Goal: Transaction & Acquisition: Book appointment/travel/reservation

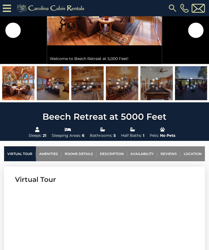
scroll to position [74, 0]
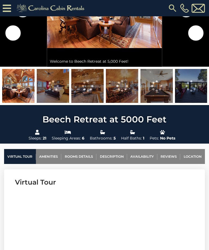
click at [23, 90] on img at bounding box center [18, 86] width 32 height 34
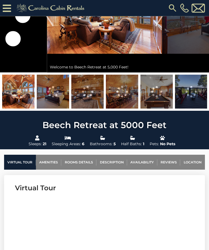
scroll to position [39, 0]
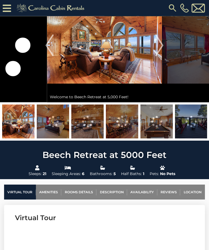
click at [24, 121] on img at bounding box center [18, 122] width 32 height 34
click at [160, 49] on img "Next" at bounding box center [159, 45] width 8 height 22
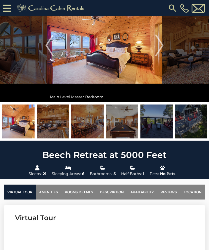
click at [160, 47] on img "Next" at bounding box center [159, 45] width 8 height 22
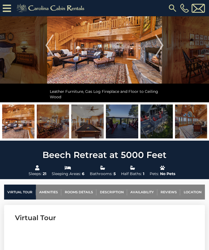
click at [159, 45] on img "Next" at bounding box center [159, 45] width 8 height 22
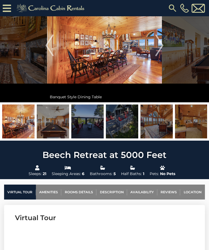
click at [163, 43] on img "Next" at bounding box center [159, 45] width 8 height 22
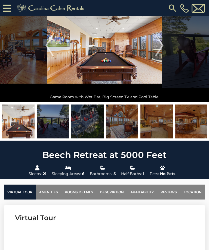
click at [159, 43] on img "Next" at bounding box center [159, 45] width 8 height 22
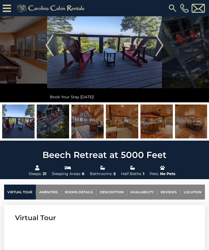
click at [163, 42] on img "Next" at bounding box center [159, 45] width 8 height 22
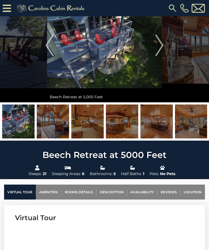
click at [162, 43] on img "Next" at bounding box center [159, 45] width 8 height 22
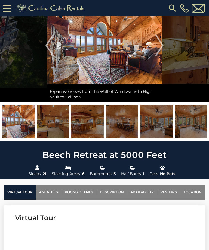
click at [160, 45] on img "Next" at bounding box center [159, 45] width 8 height 22
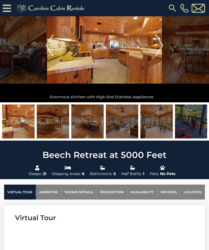
click at [163, 44] on img "Next" at bounding box center [159, 45] width 8 height 22
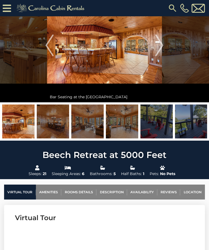
click at [160, 45] on img "Next" at bounding box center [159, 45] width 8 height 22
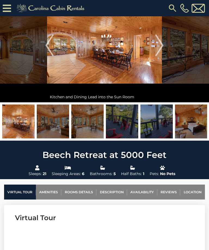
click at [160, 44] on img "Next" at bounding box center [159, 45] width 8 height 22
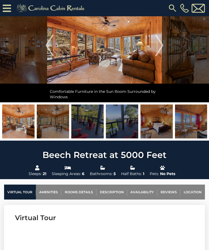
click at [160, 43] on img "Next" at bounding box center [159, 45] width 8 height 22
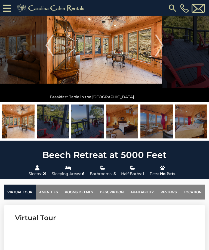
click at [163, 42] on img "Next" at bounding box center [159, 45] width 8 height 22
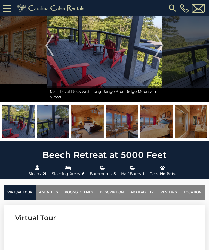
click at [159, 45] on img "Next" at bounding box center [159, 45] width 8 height 22
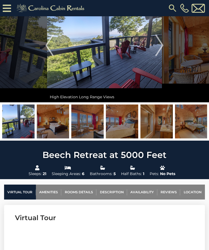
click at [163, 43] on img "Next" at bounding box center [159, 45] width 8 height 22
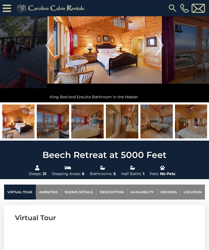
click at [160, 44] on img "Next" at bounding box center [159, 45] width 8 height 22
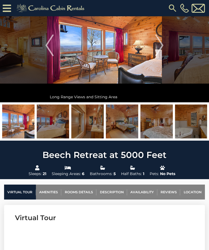
click at [160, 49] on img "Next" at bounding box center [159, 45] width 8 height 22
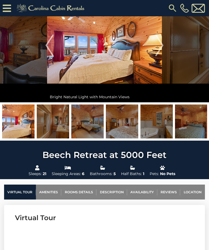
click at [158, 49] on img "Next" at bounding box center [159, 45] width 8 height 22
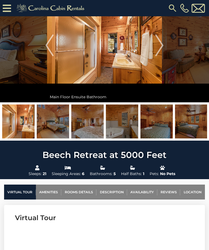
click at [154, 40] on img at bounding box center [104, 45] width 115 height 114
click at [159, 41] on img "Next" at bounding box center [159, 45] width 8 height 22
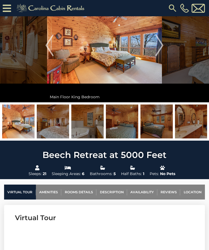
click at [159, 43] on img "Next" at bounding box center [159, 45] width 8 height 22
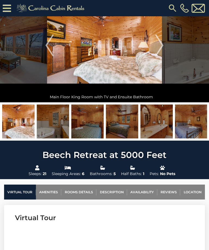
click at [156, 45] on img "Next" at bounding box center [159, 45] width 8 height 22
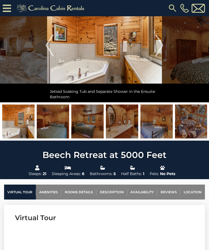
click at [162, 44] on img "Next" at bounding box center [159, 45] width 8 height 22
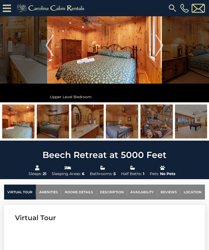
click at [160, 43] on img "Next" at bounding box center [159, 45] width 8 height 22
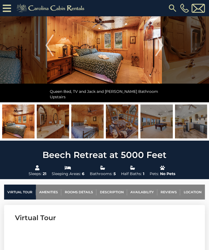
click at [159, 46] on img "Next" at bounding box center [159, 45] width 8 height 22
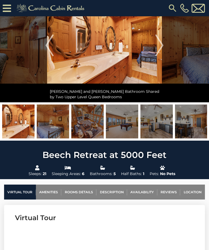
click at [161, 44] on img "Next" at bounding box center [159, 45] width 8 height 22
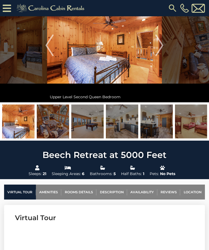
click at [159, 45] on img "Next" at bounding box center [159, 45] width 8 height 22
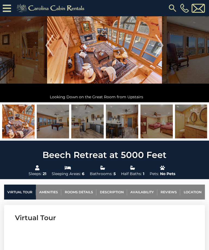
click at [161, 42] on img "Next" at bounding box center [159, 45] width 8 height 22
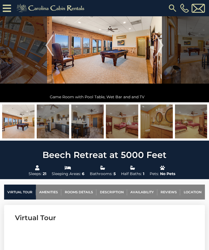
click at [158, 45] on img "Next" at bounding box center [159, 45] width 8 height 22
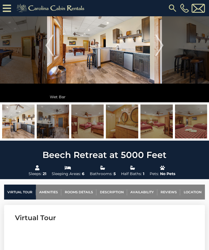
click at [159, 46] on img "Next" at bounding box center [159, 45] width 8 height 22
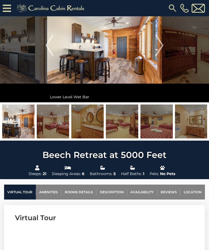
click at [161, 43] on img "Next" at bounding box center [159, 45] width 8 height 22
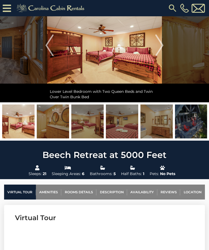
click at [162, 44] on img "Next" at bounding box center [159, 45] width 8 height 22
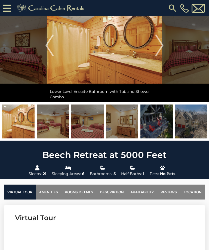
click at [163, 42] on img "Next" at bounding box center [159, 45] width 8 height 22
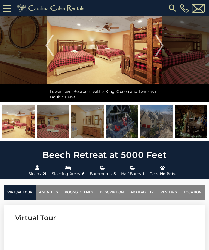
click at [162, 43] on img "Next" at bounding box center [159, 45] width 8 height 22
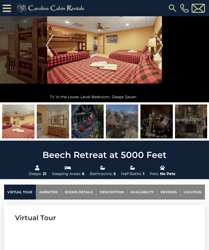
click at [163, 43] on img "Next" at bounding box center [159, 45] width 8 height 22
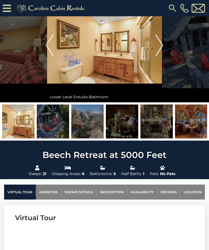
click at [162, 43] on img "Next" at bounding box center [159, 45] width 8 height 22
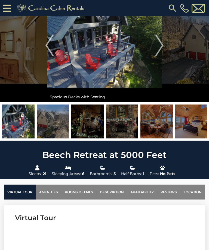
click at [159, 49] on img "Next" at bounding box center [159, 45] width 8 height 22
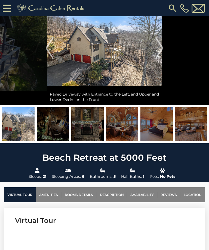
scroll to position [35, 0]
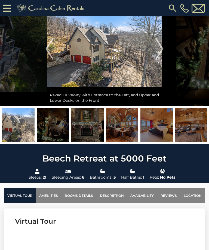
click at [158, 54] on img "Next" at bounding box center [159, 49] width 8 height 22
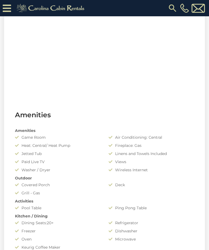
scroll to position [0, 0]
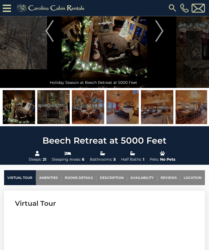
click at [146, 177] on link "Availability" at bounding box center [142, 178] width 30 height 15
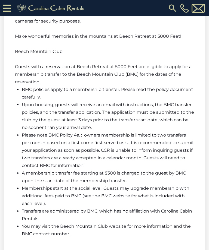
scroll to position [1451, 0]
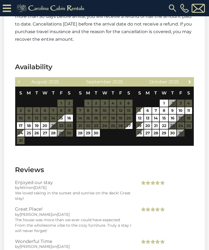
click at [187, 78] on link "Next" at bounding box center [189, 81] width 7 height 7
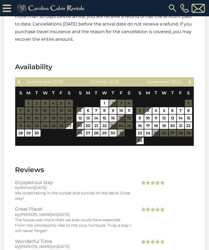
click at [188, 80] on span "Next" at bounding box center [189, 82] width 4 height 4
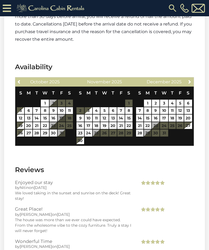
click at [191, 80] on span "Next" at bounding box center [189, 82] width 4 height 4
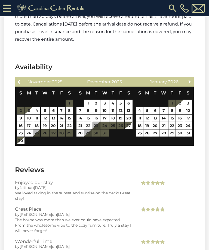
click at [189, 80] on span "Next" at bounding box center [189, 82] width 4 height 4
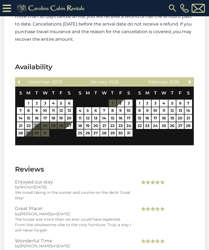
click at [189, 80] on span "Next" at bounding box center [189, 82] width 4 height 4
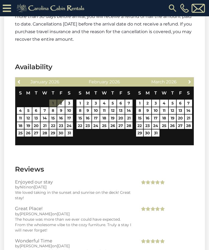
click at [192, 78] on link "Next" at bounding box center [189, 81] width 7 height 7
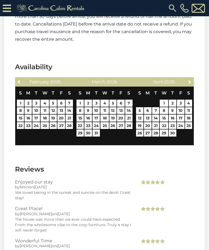
click at [191, 80] on span "Next" at bounding box center [189, 82] width 4 height 4
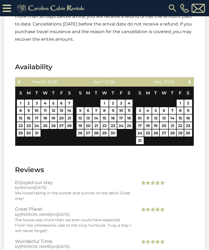
click at [190, 80] on span "Next" at bounding box center [189, 82] width 4 height 4
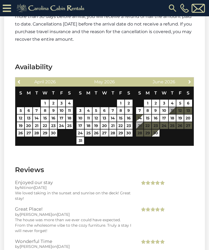
click at [192, 78] on link "Next" at bounding box center [189, 81] width 7 height 7
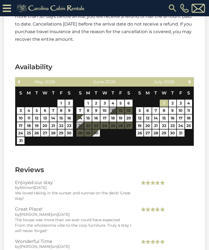
click at [166, 100] on link "1" at bounding box center [163, 103] width 8 height 7
type input "**********"
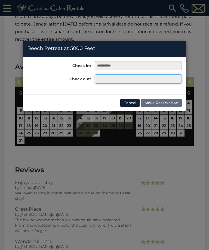
click at [153, 81] on input "text" at bounding box center [138, 78] width 87 height 9
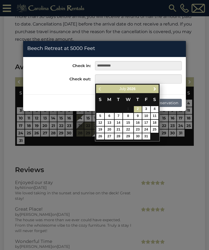
click at [156, 90] on span "Next" at bounding box center [154, 89] width 4 height 4
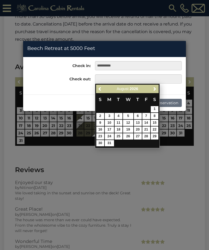
click at [112, 147] on div "**********" at bounding box center [104, 125] width 209 height 250
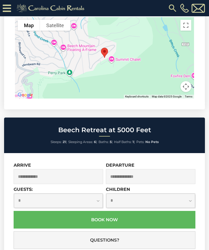
scroll to position [1852, 0]
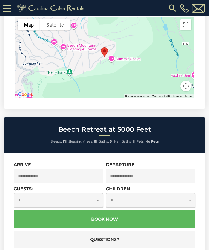
click at [33, 169] on input "text" at bounding box center [58, 176] width 89 height 15
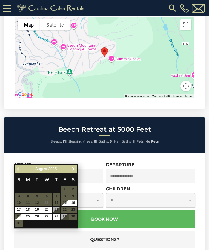
click at [73, 172] on link "Next" at bounding box center [73, 169] width 7 height 7
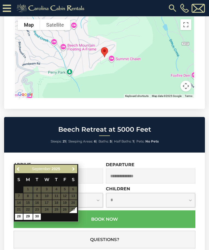
click at [70, 171] on link "Next" at bounding box center [73, 169] width 7 height 7
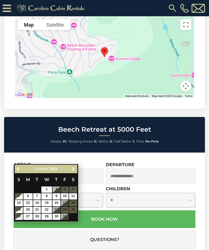
click at [75, 169] on span "Next" at bounding box center [73, 169] width 4 height 4
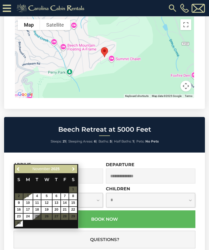
click at [75, 168] on span "Next" at bounding box center [73, 169] width 4 height 4
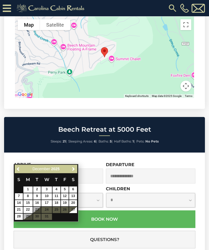
click at [75, 167] on span "Next" at bounding box center [73, 169] width 4 height 4
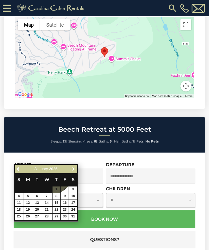
click at [75, 166] on link "Next" at bounding box center [73, 169] width 7 height 7
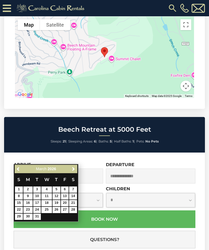
click at [75, 166] on link "Next" at bounding box center [73, 169] width 7 height 7
click at [77, 166] on link "Next" at bounding box center [73, 169] width 7 height 7
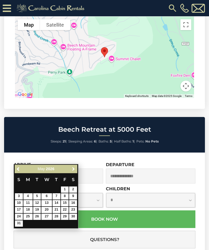
click at [74, 166] on link "Next" at bounding box center [73, 169] width 7 height 7
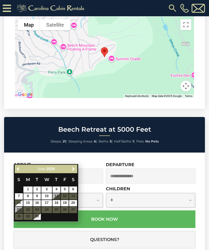
click at [74, 166] on link "Next" at bounding box center [73, 169] width 7 height 7
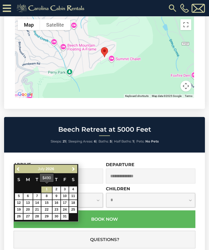
click at [44, 188] on link "1" at bounding box center [46, 190] width 10 height 6
type input "**********"
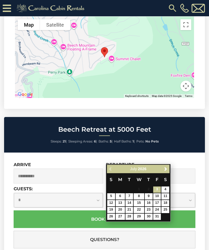
click at [166, 168] on span "Next" at bounding box center [165, 169] width 4 height 4
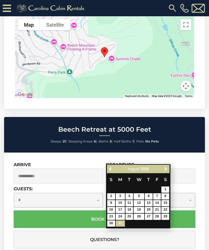
click at [124, 221] on link "31" at bounding box center [119, 223] width 9 height 6
type input "**********"
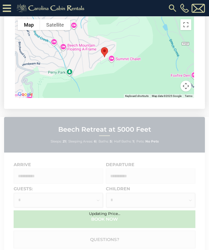
click at [20, 195] on div "Updating Price..." at bounding box center [104, 205] width 209 height 21
click at [151, 198] on div "Updating Price..." at bounding box center [104, 205] width 209 height 177
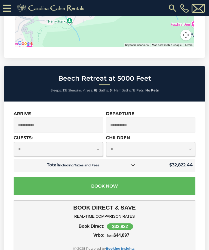
scroll to position [1900, 0]
